Goal: Information Seeking & Learning: Learn about a topic

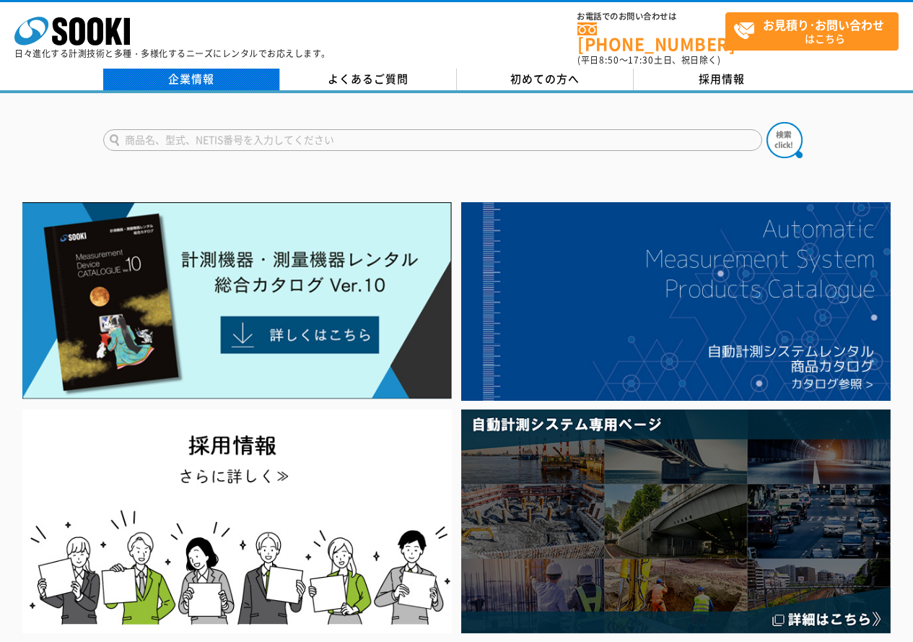
click at [222, 69] on link "企業情報" at bounding box center [191, 80] width 177 height 22
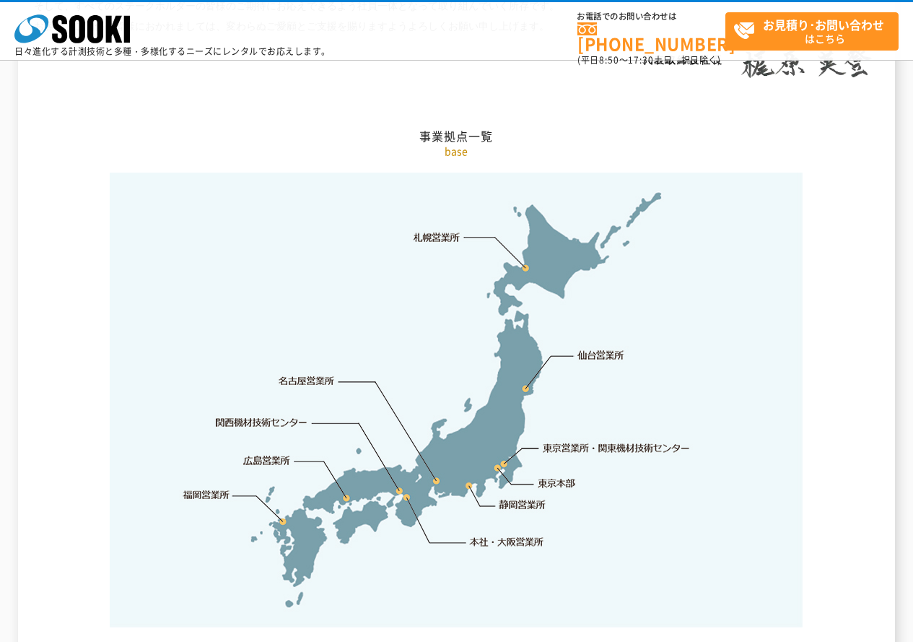
scroll to position [2454, 0]
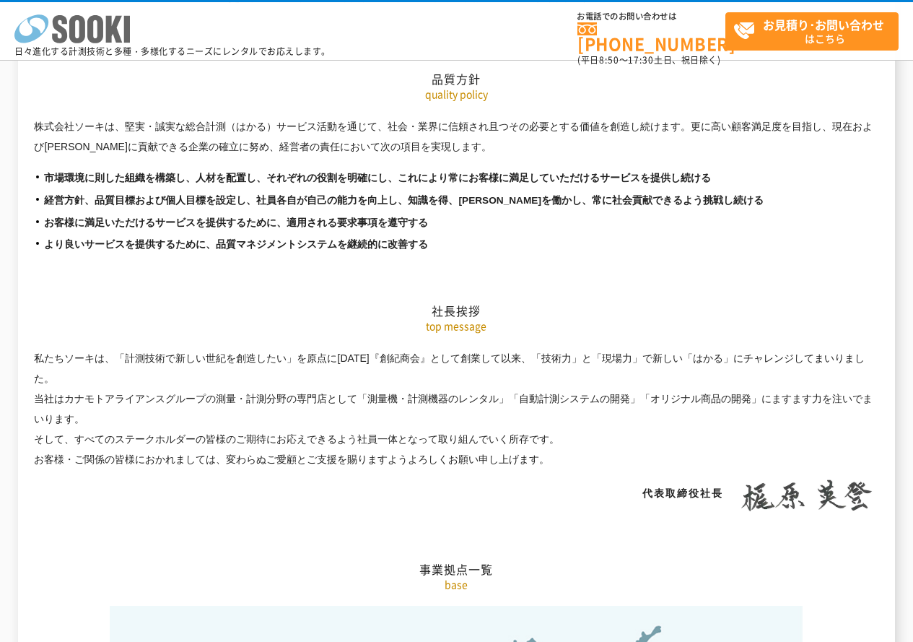
click at [71, 37] on icon at bounding box center [77, 29] width 16 height 28
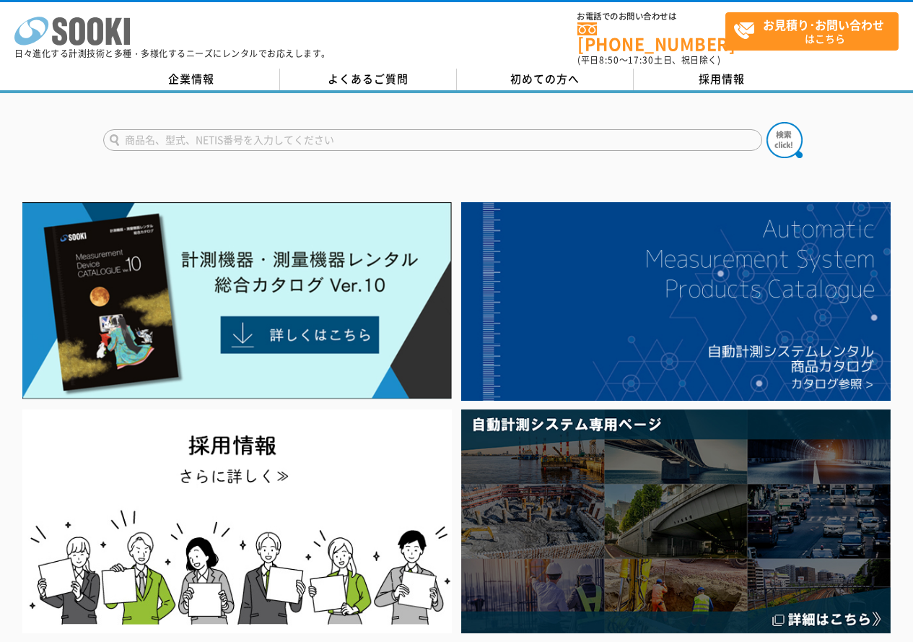
click at [85, 35] on icon "株式会社 ソーキ" at bounding box center [71, 31] width 115 height 29
